Goal: Task Accomplishment & Management: Use online tool/utility

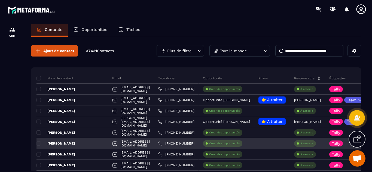
click at [240, 144] on p "Créer des opportunités" at bounding box center [224, 144] width 30 height 4
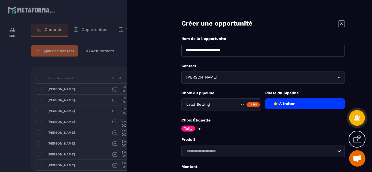
click at [220, 152] on input "Search for option" at bounding box center [260, 151] width 151 height 6
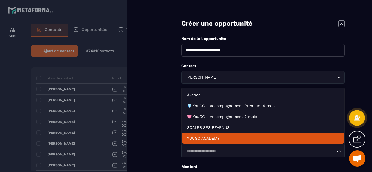
click at [219, 141] on li "YOUGC ACADEMY" at bounding box center [263, 138] width 163 height 11
type input "*******"
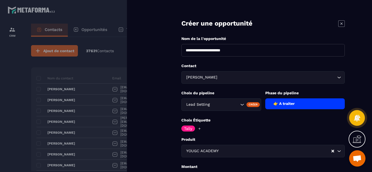
click at [179, 146] on form "**********" at bounding box center [263, 123] width 218 height 247
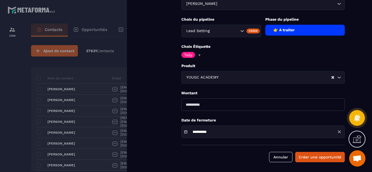
scroll to position [75, 0]
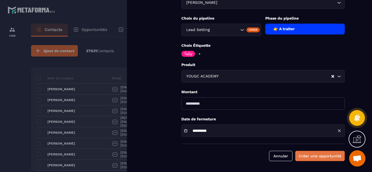
click at [330, 157] on button "Créer une opportunité" at bounding box center [320, 156] width 50 height 10
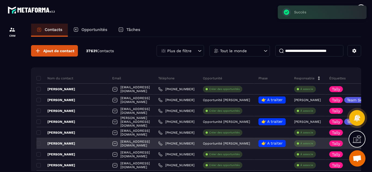
click at [313, 145] on p "À associe" at bounding box center [306, 144] width 13 height 4
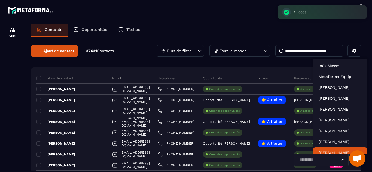
scroll to position [4, 0]
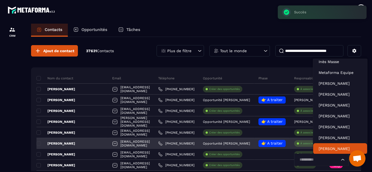
click at [323, 160] on input "Search for option" at bounding box center [318, 160] width 42 height 6
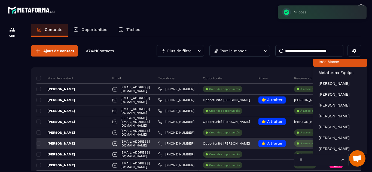
scroll to position [1, 0]
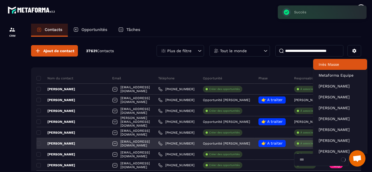
type input "****"
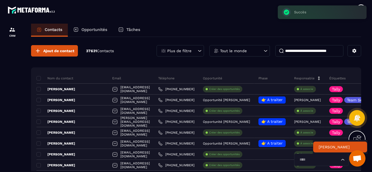
click at [329, 148] on p "[PERSON_NAME]" at bounding box center [339, 147] width 43 height 5
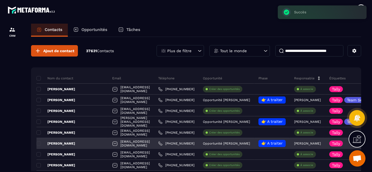
click at [309, 145] on div "[PERSON_NAME]" at bounding box center [307, 143] width 35 height 11
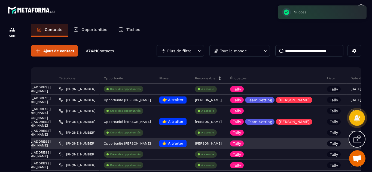
scroll to position [0, 109]
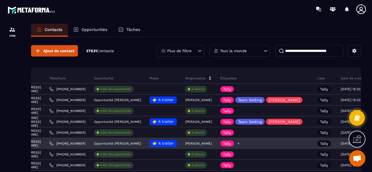
click at [240, 143] on icon at bounding box center [239, 144] width 4 height 4
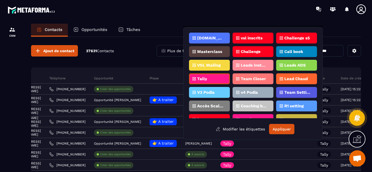
click at [296, 91] on p "Team Setting" at bounding box center [297, 93] width 26 height 4
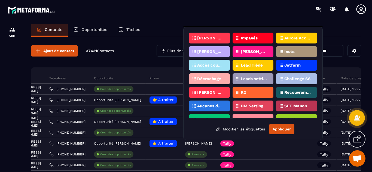
scroll to position [96, 0]
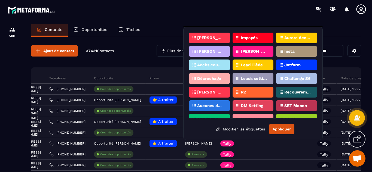
click at [210, 92] on p "[PERSON_NAME]" at bounding box center [210, 92] width 26 height 4
click at [280, 128] on button "Appliquer" at bounding box center [281, 129] width 25 height 10
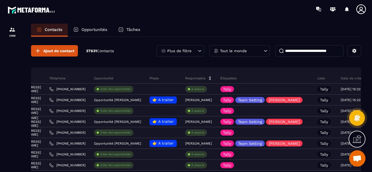
click at [94, 28] on p "Opportunités" at bounding box center [94, 29] width 26 height 5
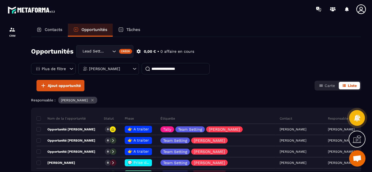
click at [209, 74] on div "Plus de filtre [PERSON_NAME]" at bounding box center [120, 68] width 179 height 11
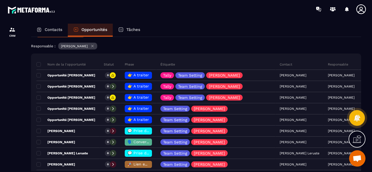
scroll to position [54, 0]
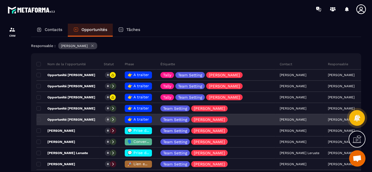
click at [75, 120] on p "Opportunité [PERSON_NAME]" at bounding box center [65, 120] width 59 height 4
